Goal: Information Seeking & Learning: Learn about a topic

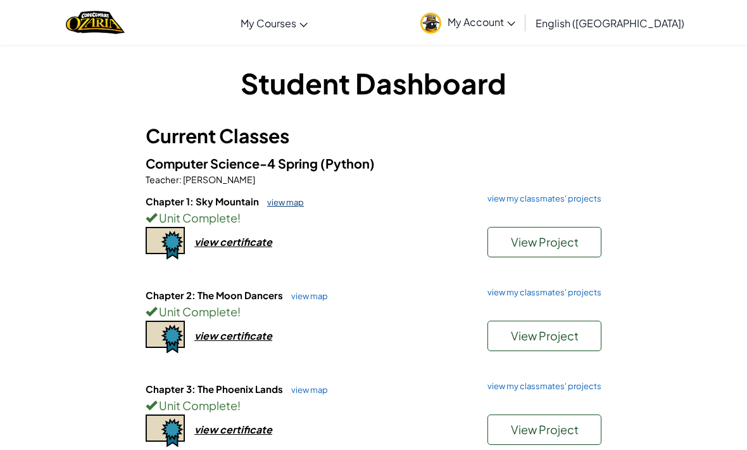
click at [292, 197] on link "view map" at bounding box center [282, 202] width 43 height 10
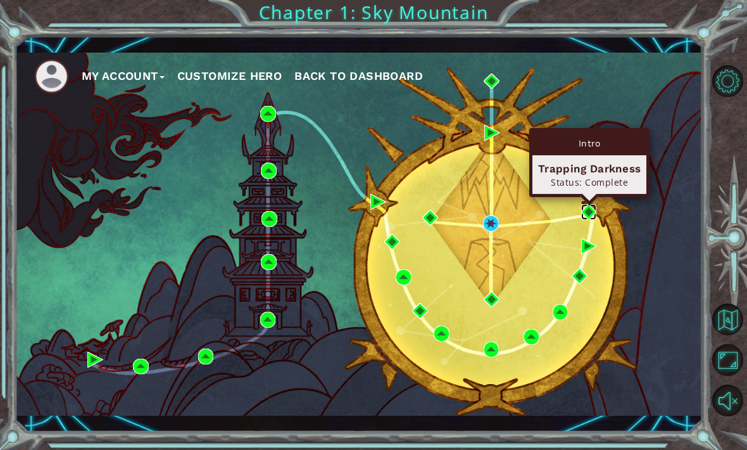
click at [586, 216] on img at bounding box center [589, 212] width 16 height 16
